Goal: Check status: Check status

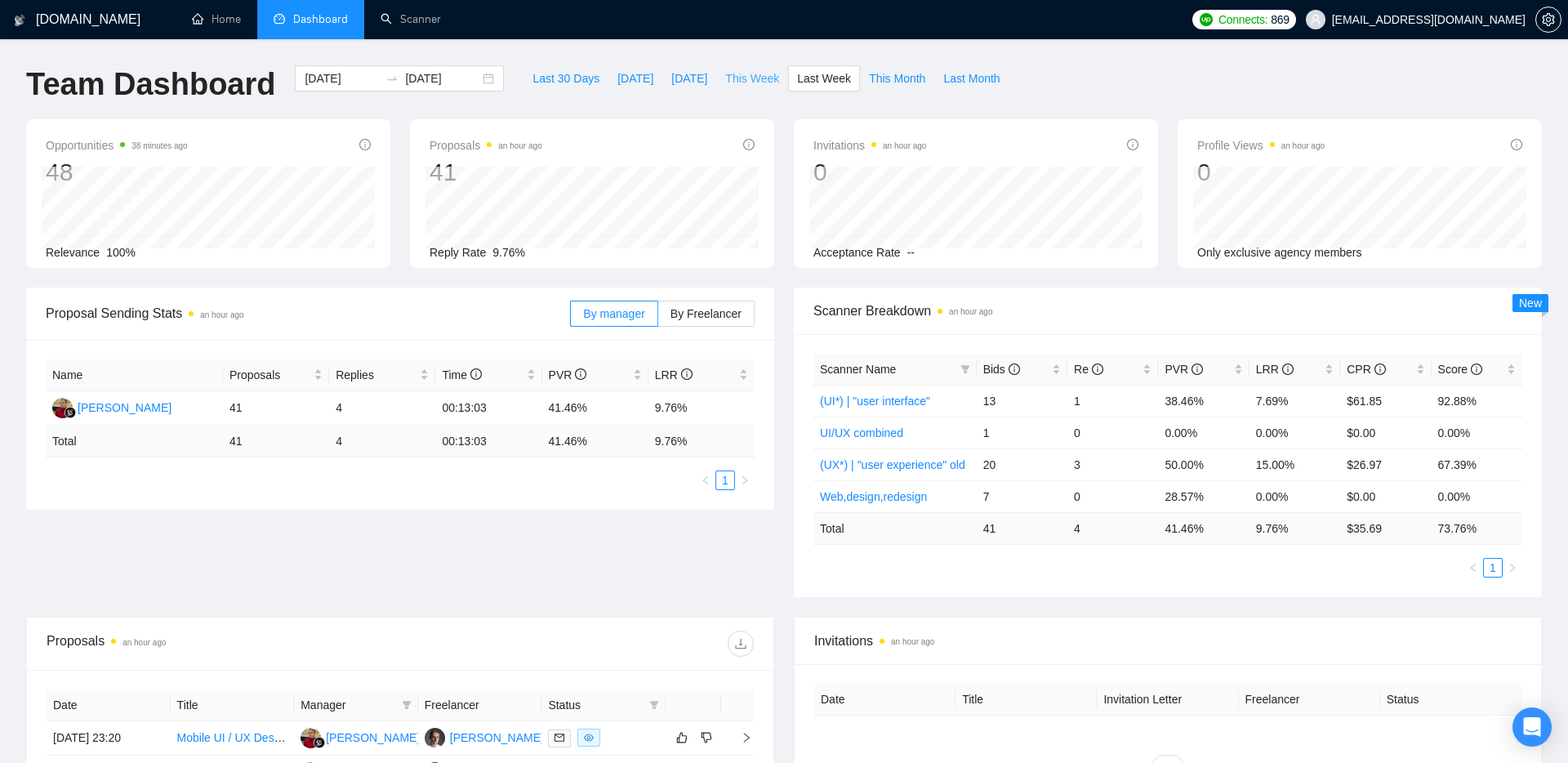
click at [748, 78] on span "This Week" at bounding box center [752, 78] width 54 height 18
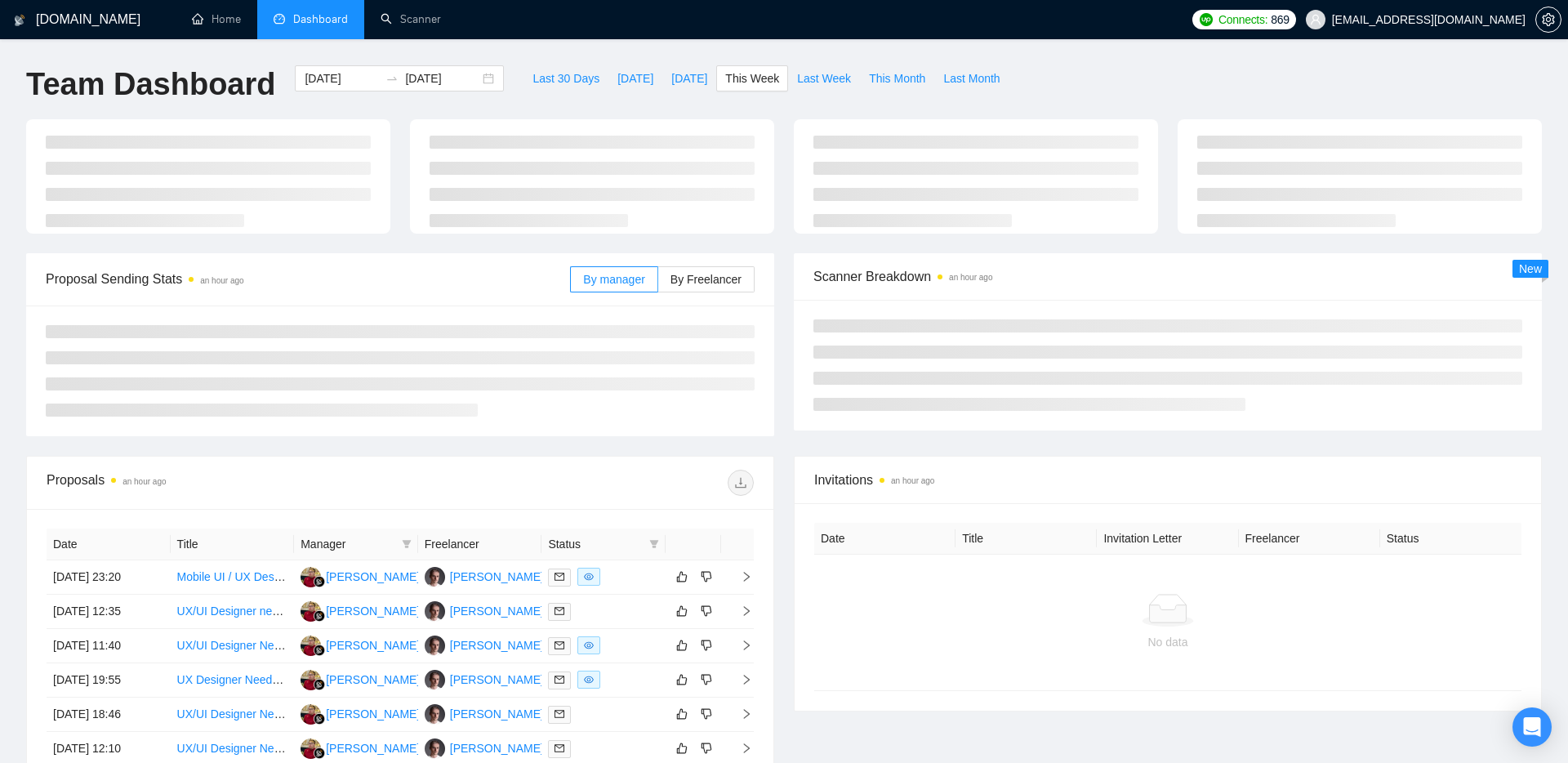
type input "[DATE]"
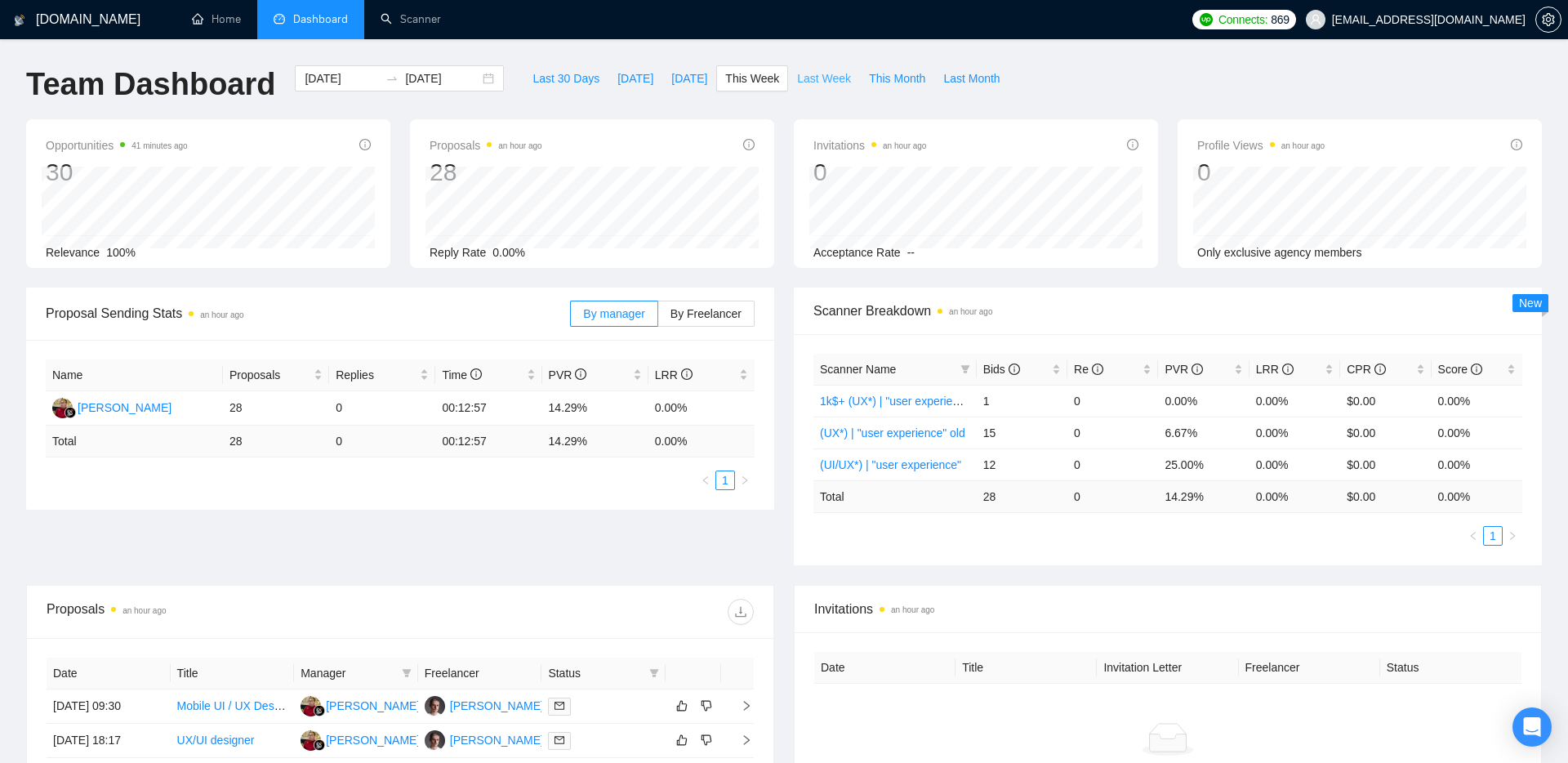
click at [833, 79] on span "Last Week" at bounding box center [824, 78] width 54 height 18
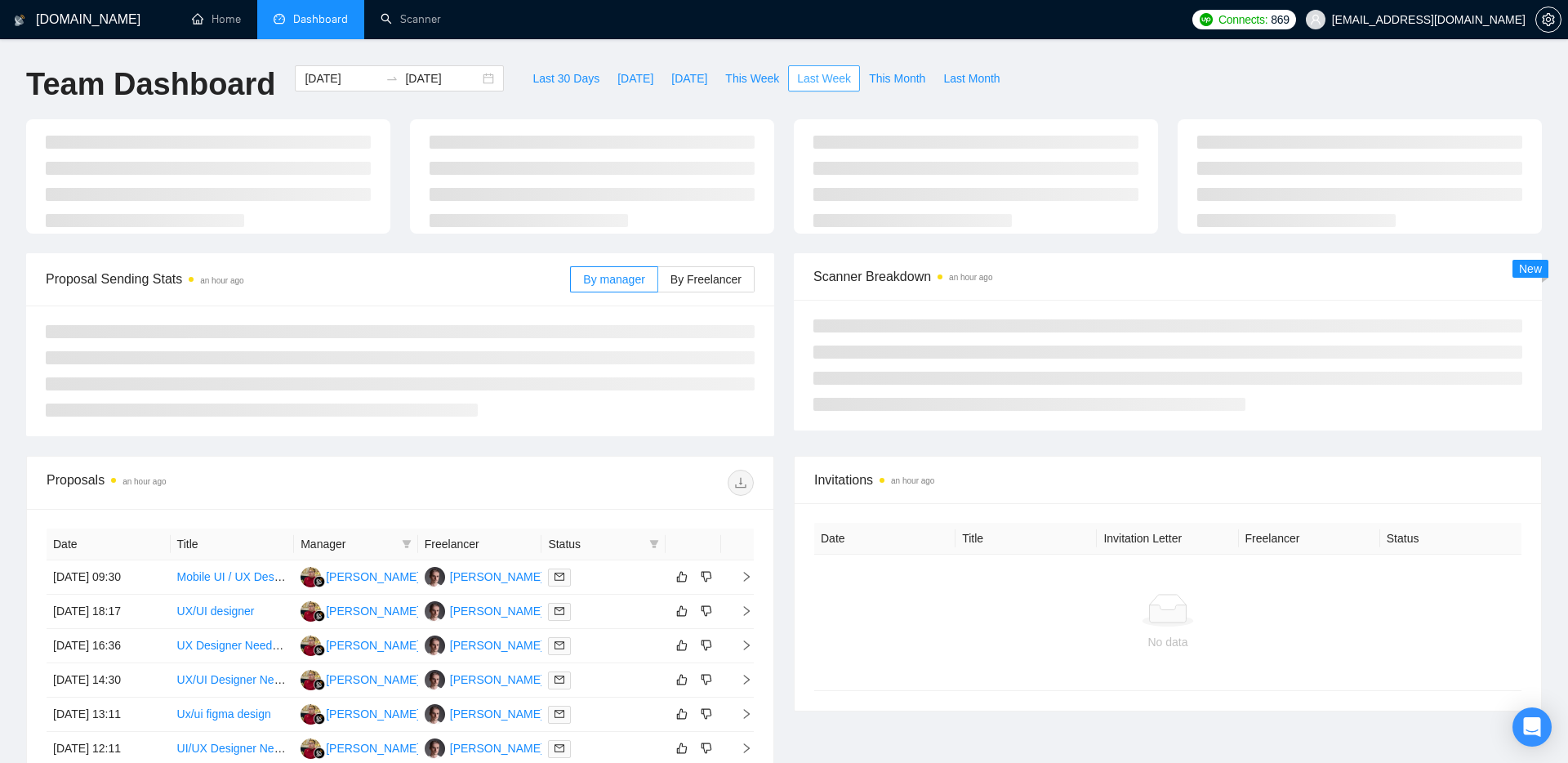
type input "[DATE]"
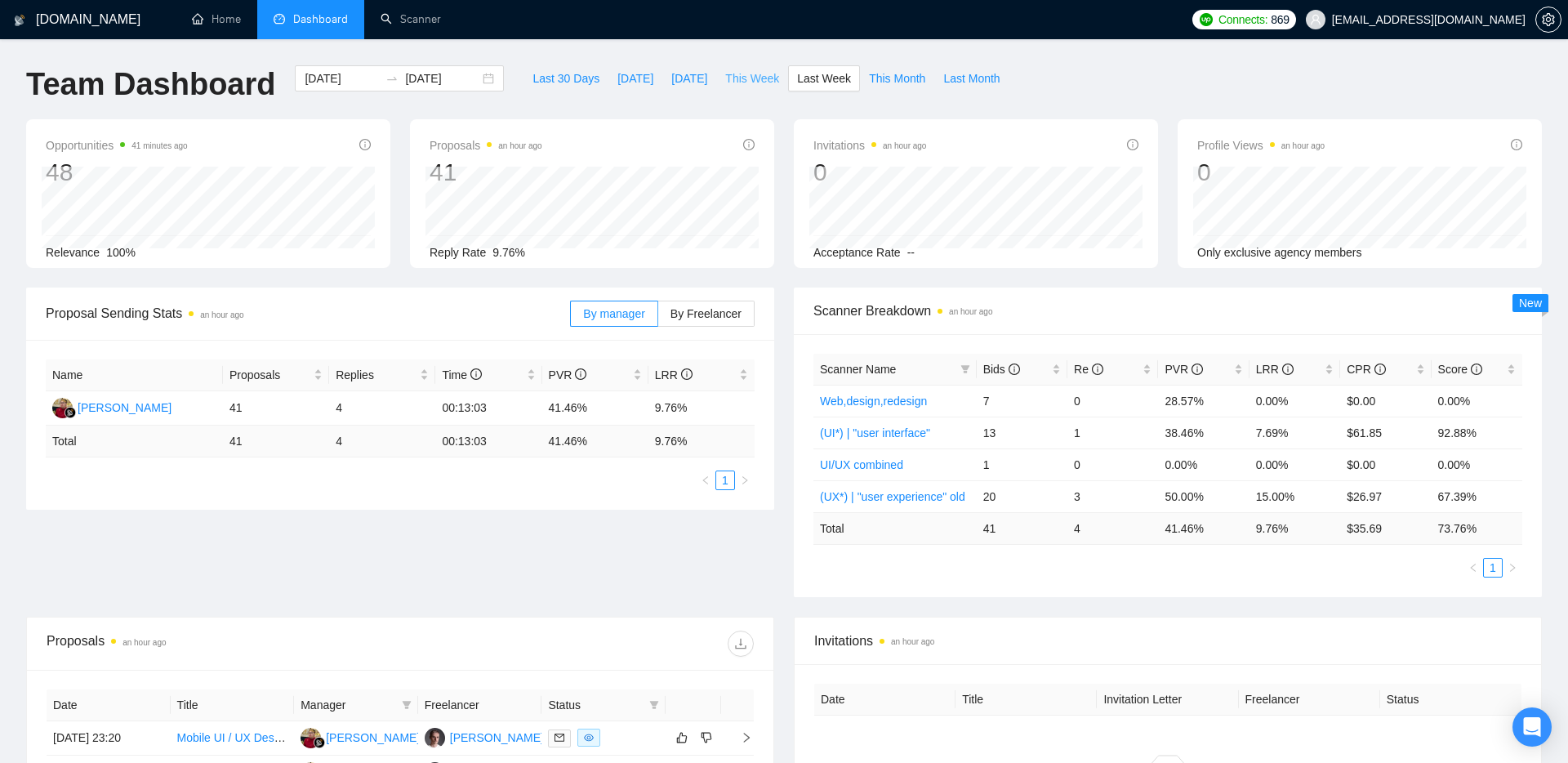
click at [745, 83] on span "This Week" at bounding box center [752, 78] width 54 height 18
type input "[DATE]"
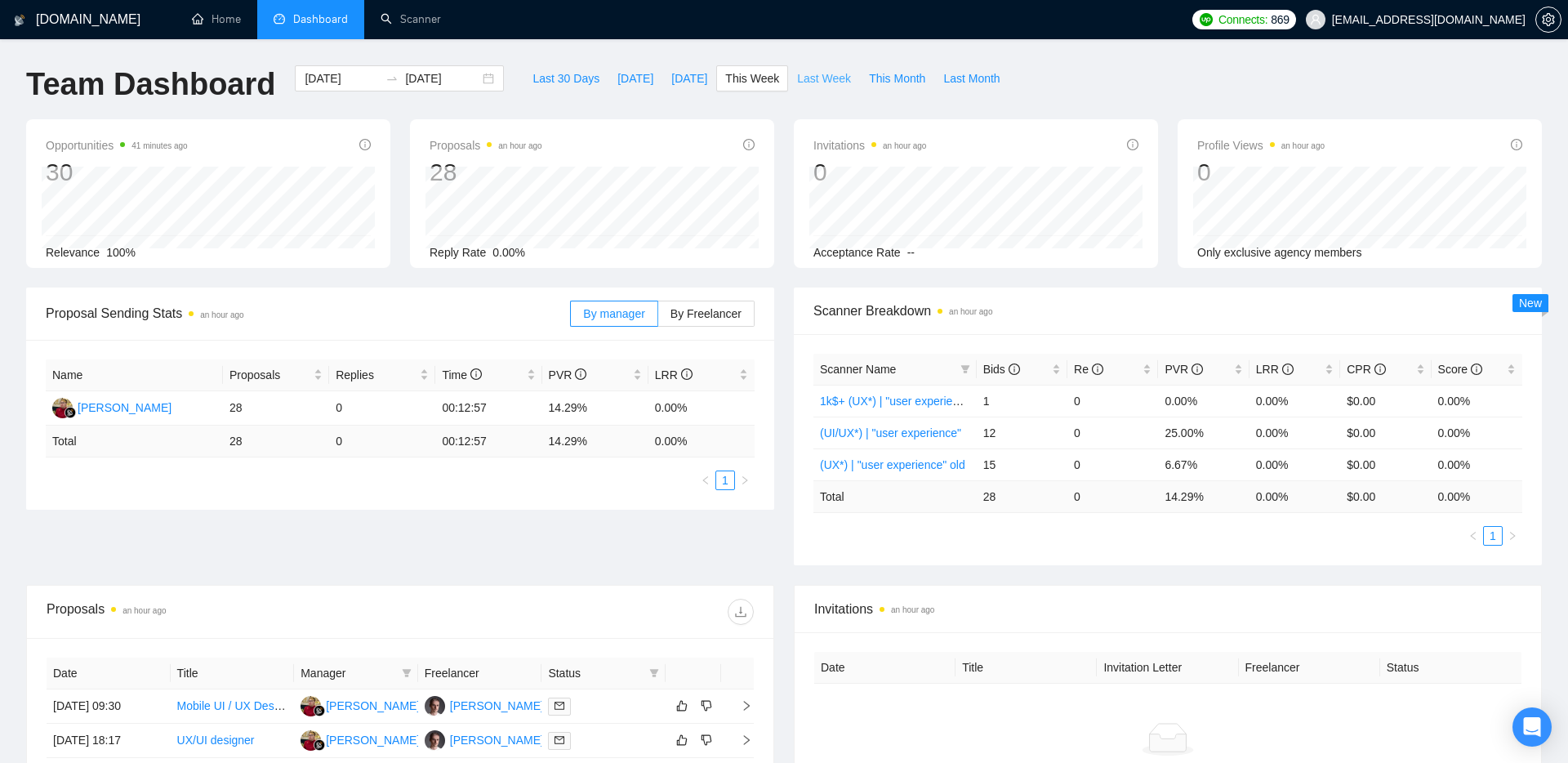
click at [834, 72] on span "Last Week" at bounding box center [824, 78] width 54 height 18
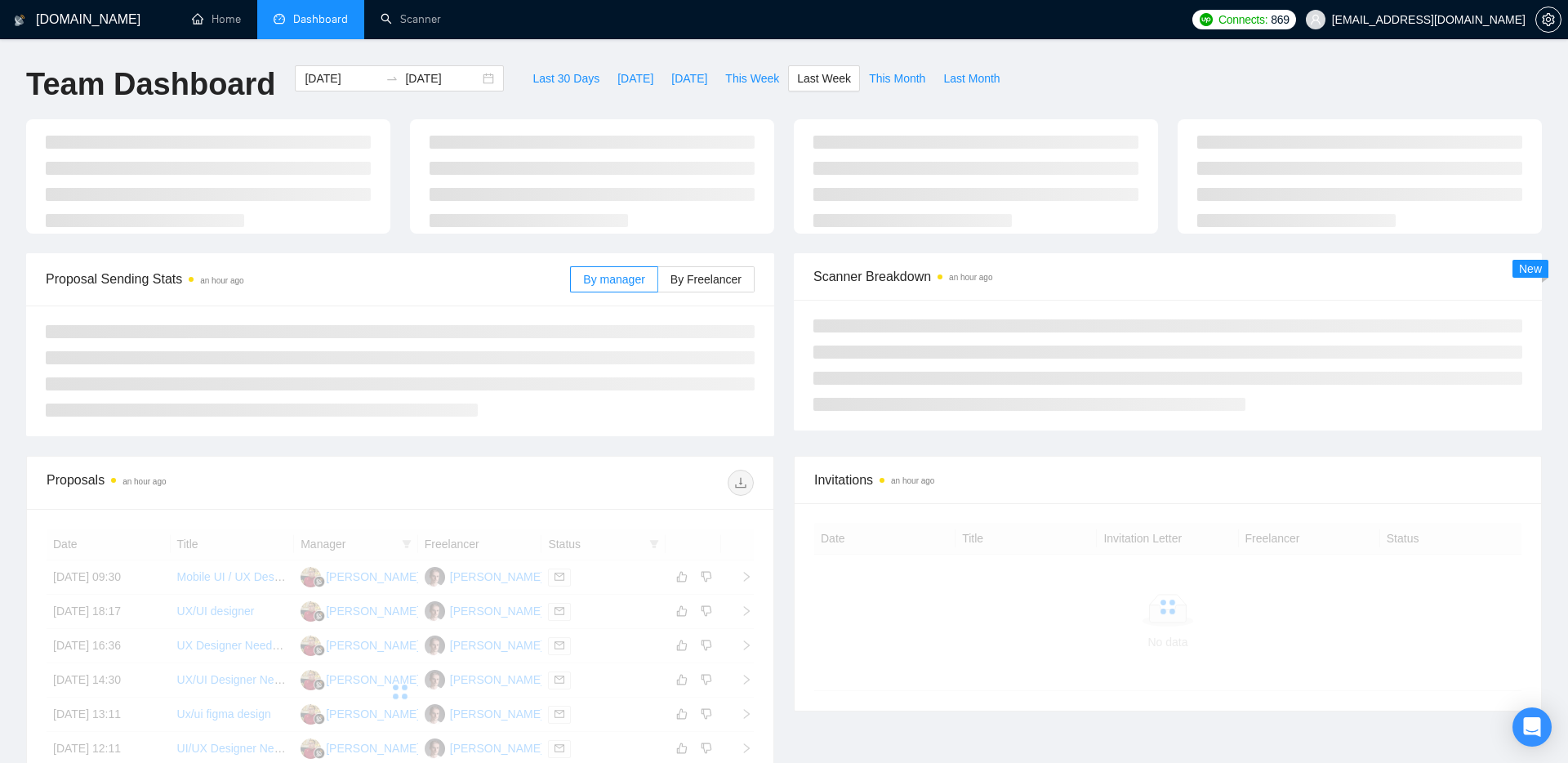
type input "[DATE]"
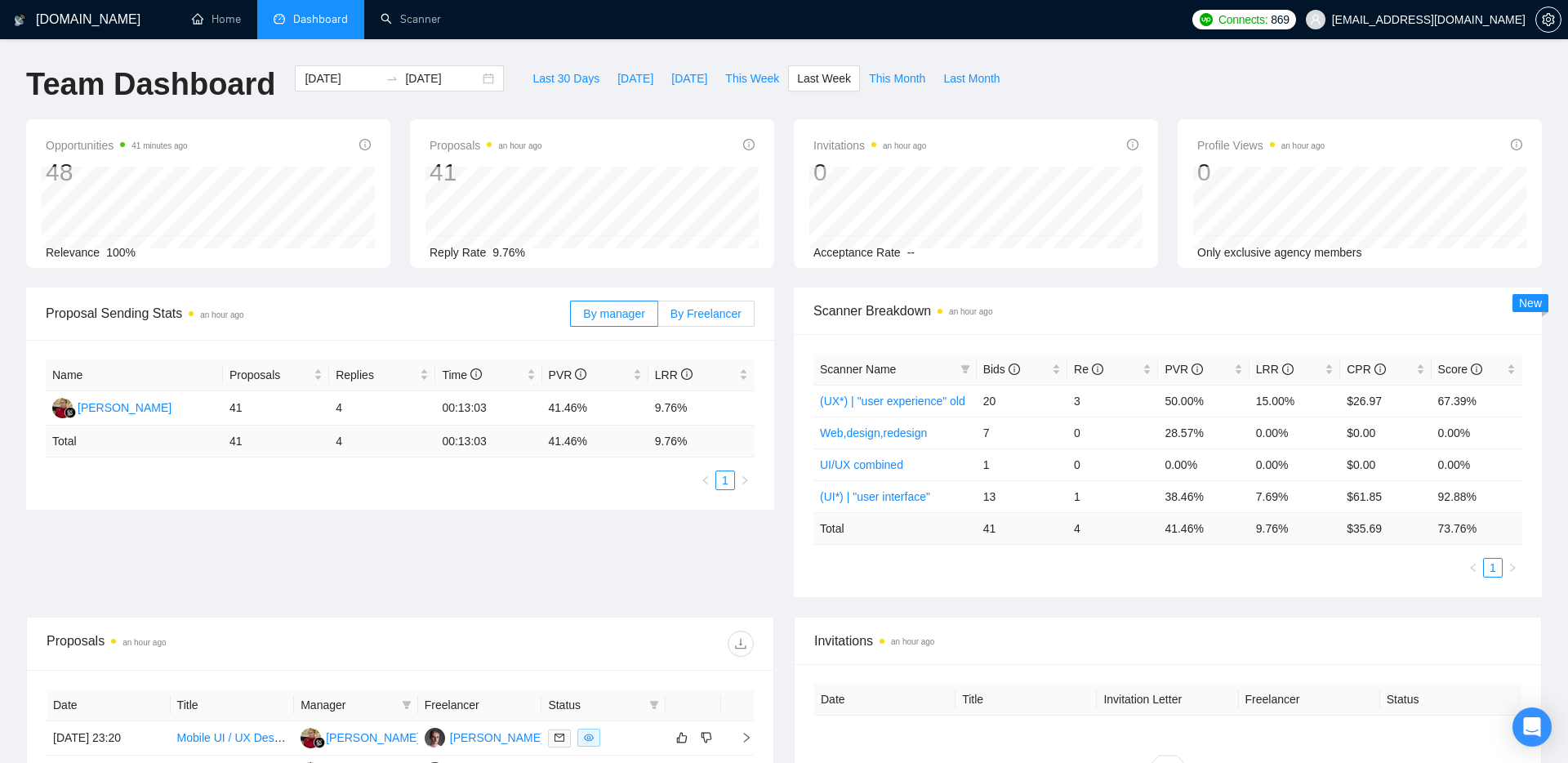
click at [714, 314] on span "By Freelancer" at bounding box center [706, 313] width 71 height 13
click at [658, 318] on input "By Freelancer" at bounding box center [658, 318] width 0 height 0
click at [604, 312] on span "By manager" at bounding box center [613, 313] width 61 height 13
click at [571, 318] on input "By manager" at bounding box center [571, 318] width 0 height 0
click at [701, 311] on span "By Freelancer" at bounding box center [706, 313] width 71 height 13
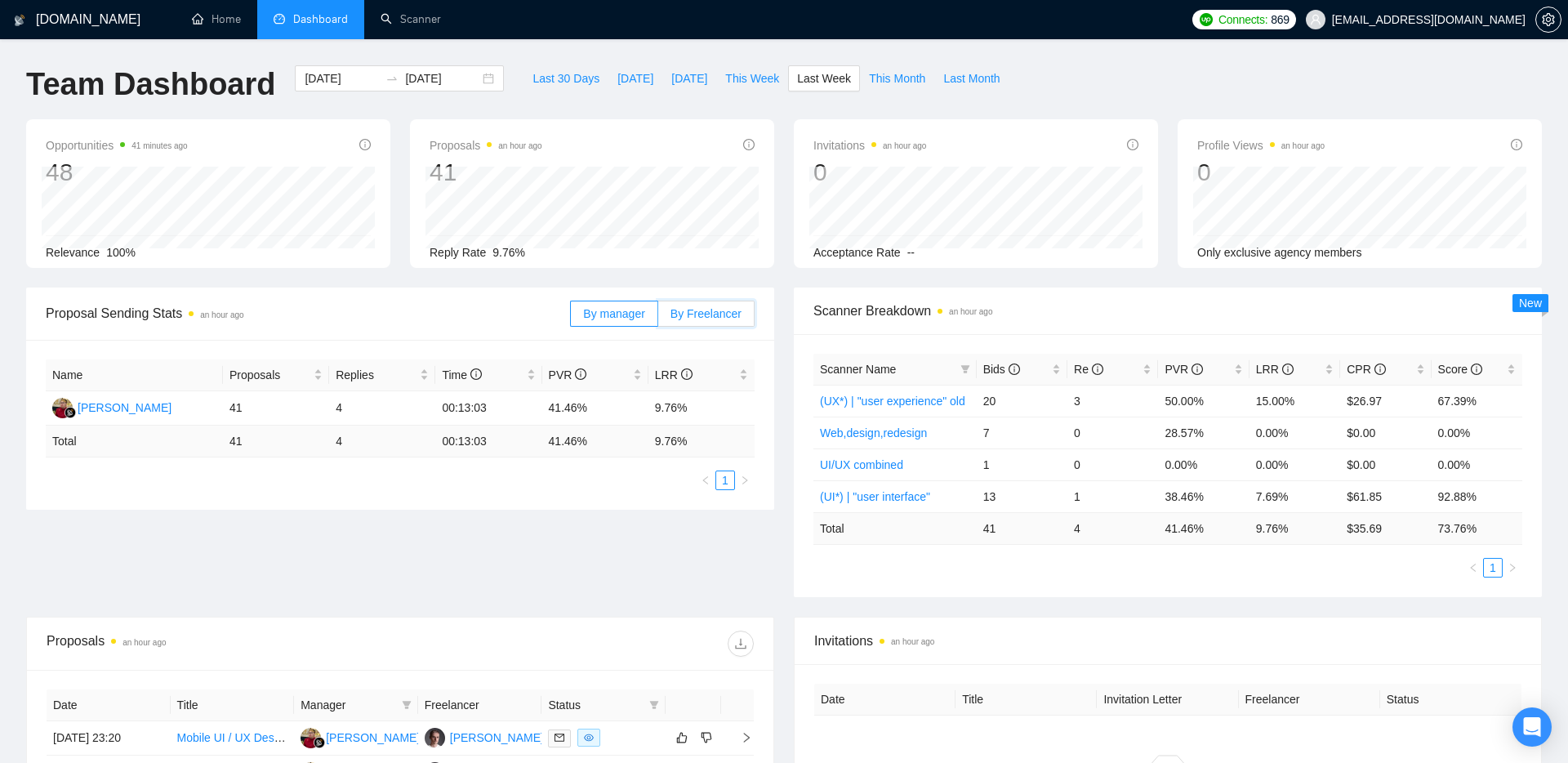
click at [658, 318] on input "By Freelancer" at bounding box center [658, 318] width 0 height 0
click at [610, 309] on span "By manager" at bounding box center [613, 313] width 61 height 13
click at [571, 318] on input "By manager" at bounding box center [571, 318] width 0 height 0
click at [889, 85] on span "This Month" at bounding box center [896, 78] width 56 height 18
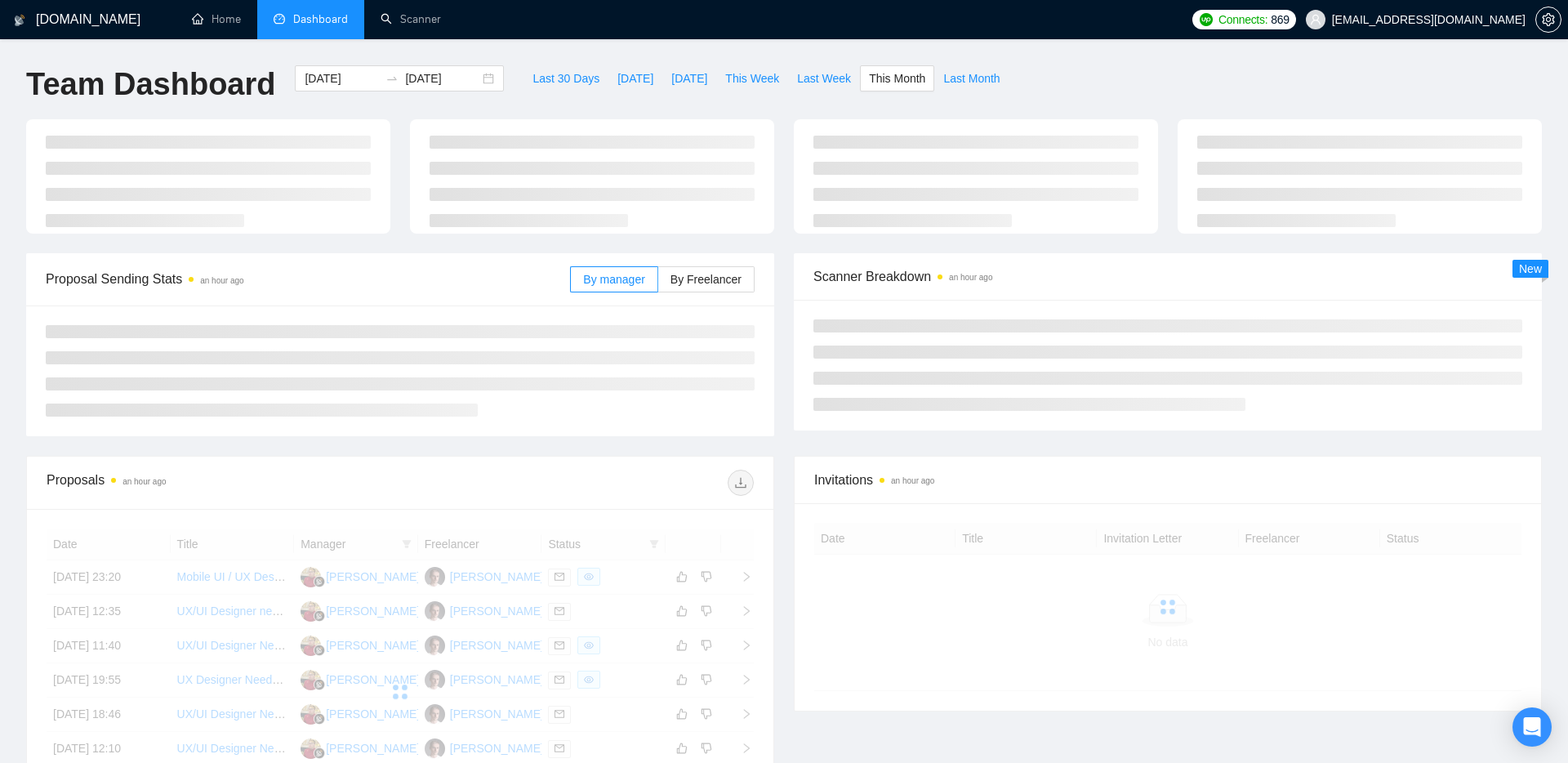
type input "[DATE]"
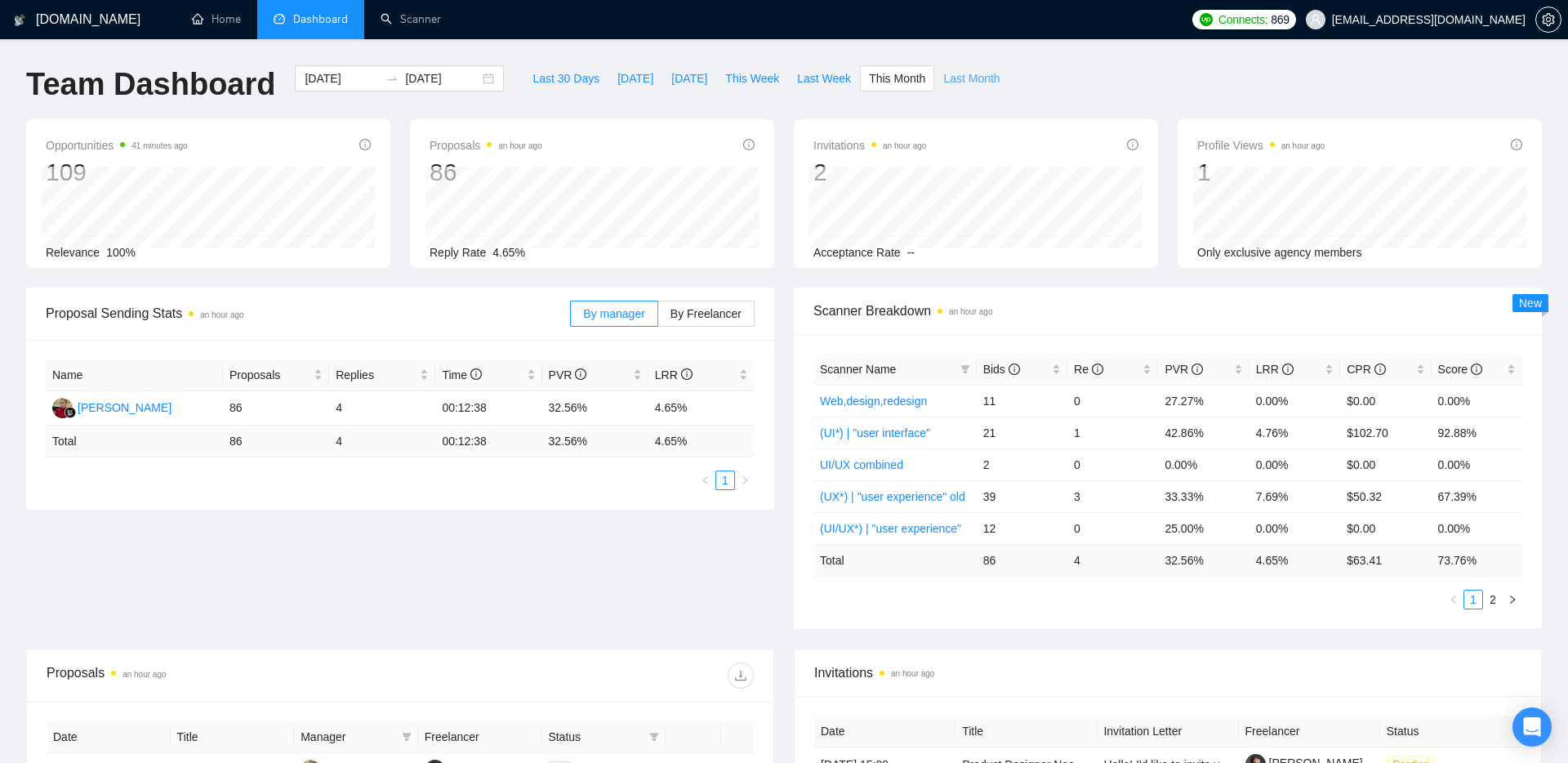
click at [980, 82] on span "Last Month" at bounding box center [970, 78] width 56 height 18
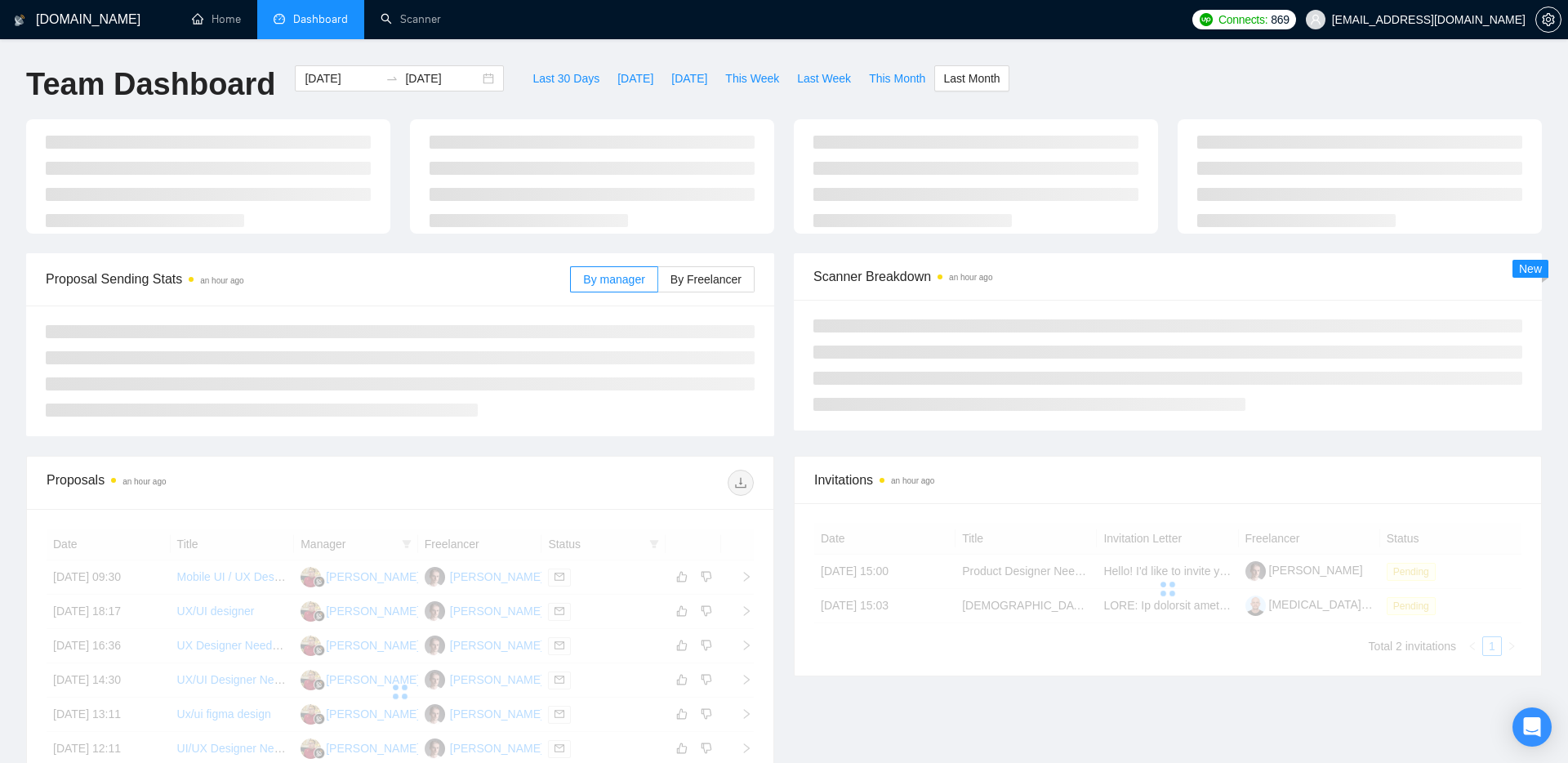
type input "[DATE]"
